Goal: Transaction & Acquisition: Purchase product/service

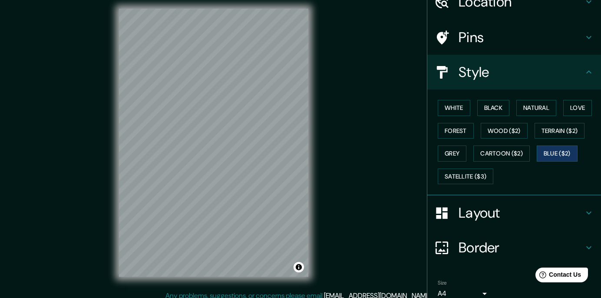
scroll to position [82, 0]
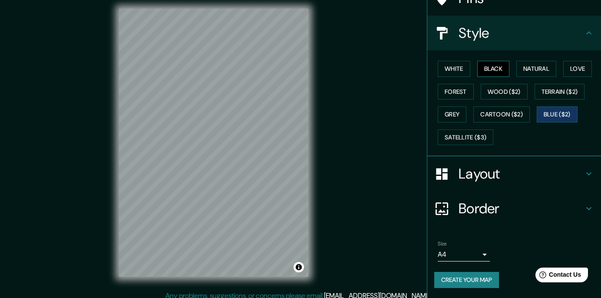
click at [484, 76] on button "Black" at bounding box center [493, 69] width 33 height 16
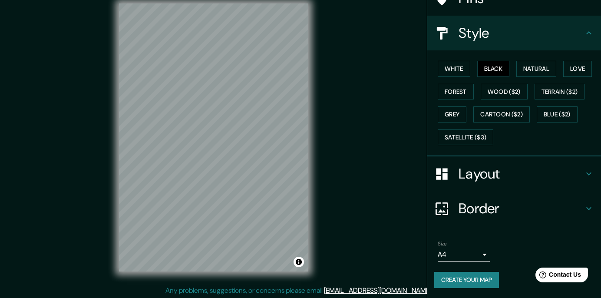
scroll to position [12, 0]
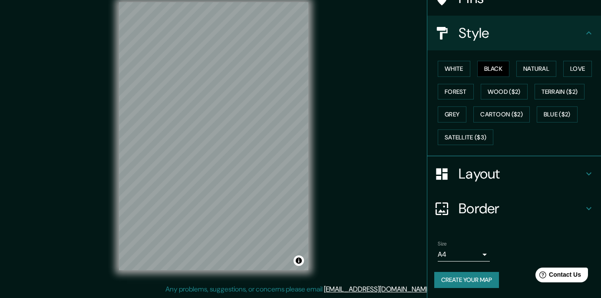
click at [476, 254] on body "Mappin Location Honda, [GEOGRAPHIC_DATA], [GEOGRAPHIC_DATA] Pins Style White Bl…" at bounding box center [300, 137] width 601 height 298
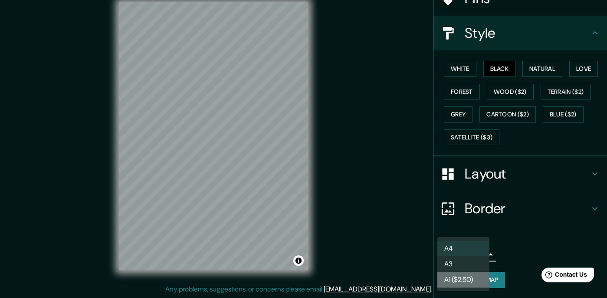
click at [466, 280] on li "A1 ($2.50)" at bounding box center [464, 280] width 52 height 16
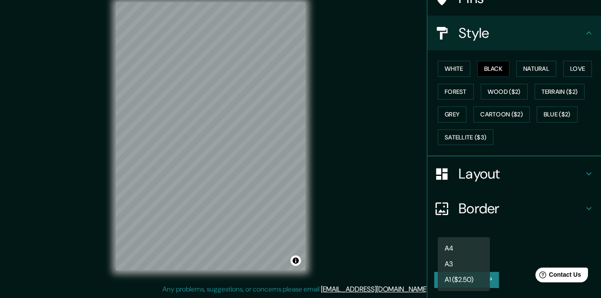
click at [468, 257] on body "Mappin Location Honda, [GEOGRAPHIC_DATA], [GEOGRAPHIC_DATA] Pins Style White Bl…" at bounding box center [300, 137] width 601 height 298
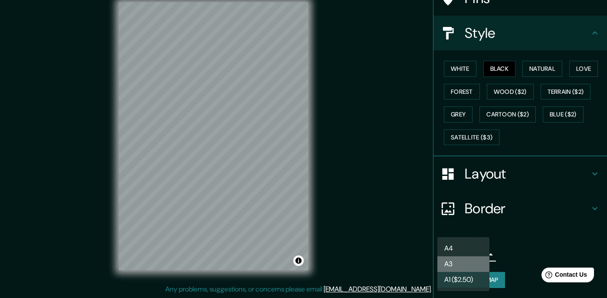
click at [457, 265] on li "A3" at bounding box center [464, 264] width 52 height 16
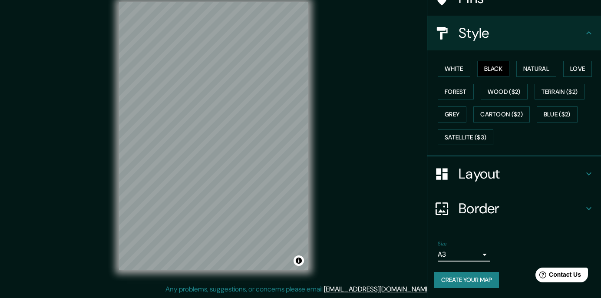
click at [457, 261] on div "Size A3 single" at bounding box center [514, 251] width 160 height 28
click at [487, 257] on div "Size A3 single" at bounding box center [514, 251] width 160 height 28
click at [482, 257] on body "Mappin Location Honda, [GEOGRAPHIC_DATA], [GEOGRAPHIC_DATA] Pins Style White Bl…" at bounding box center [300, 137] width 601 height 298
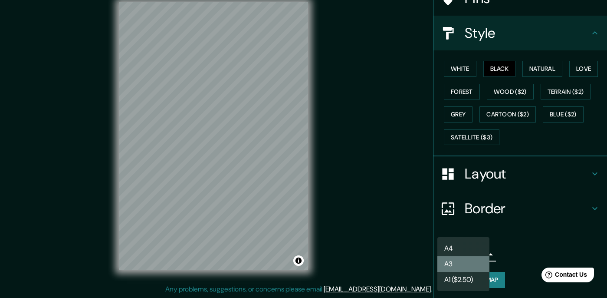
click at [463, 266] on li "A3" at bounding box center [464, 264] width 52 height 16
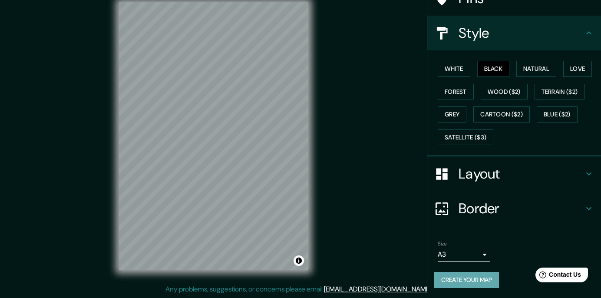
click at [464, 278] on button "Create your map" at bounding box center [466, 280] width 65 height 16
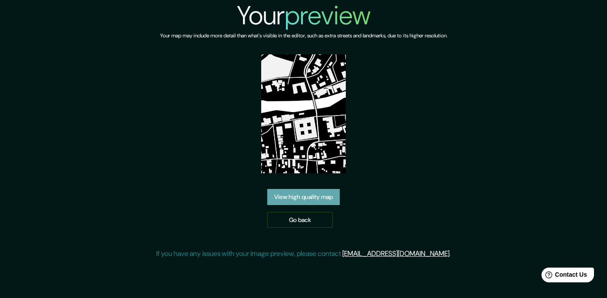
click at [308, 203] on link "View high quality map" at bounding box center [303, 197] width 72 height 16
